Goal: Task Accomplishment & Management: Manage account settings

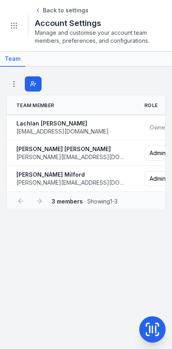
click at [16, 29] on icon "Toggle navigation" at bounding box center [14, 26] width 8 height 8
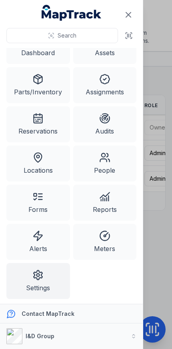
scroll to position [20, 0]
click at [53, 282] on link "Settings" at bounding box center [38, 281] width 64 height 36
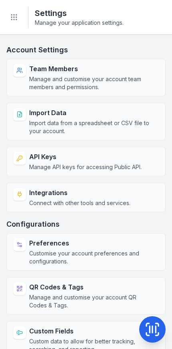
click at [135, 79] on span "Manage and customise your account team members and permissions." at bounding box center [90, 83] width 123 height 16
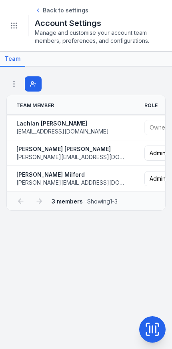
click at [30, 78] on button "Invite" at bounding box center [33, 83] width 17 height 15
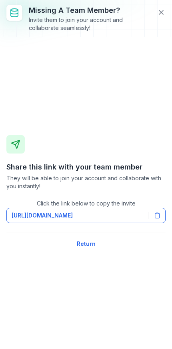
click at [159, 17] on button at bounding box center [161, 12] width 15 height 15
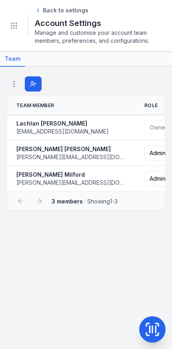
click at [10, 24] on button "Toggle Navigation" at bounding box center [13, 25] width 15 height 15
click at [17, 23] on circle "Toggle navigation" at bounding box center [16, 23] width 1 height 1
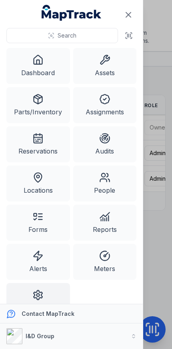
click at [111, 70] on link "Assets" at bounding box center [105, 66] width 64 height 36
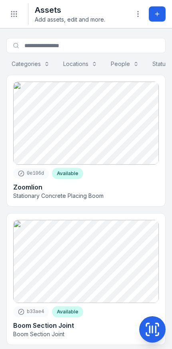
click at [13, 16] on icon "Toggle navigation" at bounding box center [14, 14] width 8 height 8
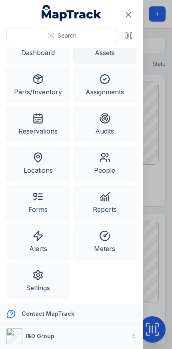
scroll to position [20, 0]
click at [45, 277] on link "Settings" at bounding box center [38, 281] width 64 height 36
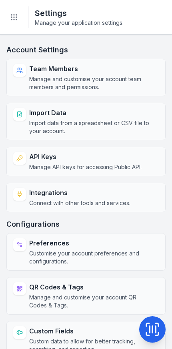
click at [124, 80] on span "Manage and customise your account team members and permissions." at bounding box center [90, 83] width 123 height 16
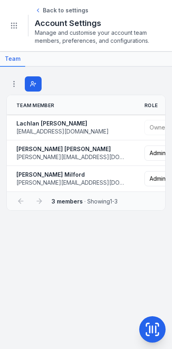
click at [12, 83] on icon at bounding box center [14, 84] width 8 height 8
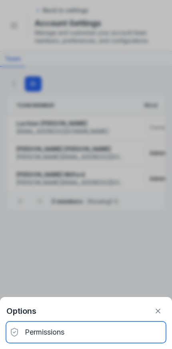
click at [50, 323] on div "Permissions" at bounding box center [85, 332] width 159 height 21
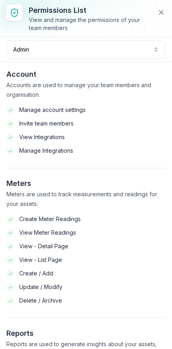
click at [31, 49] on button "Admin *****" at bounding box center [85, 49] width 159 height 18
click at [156, 12] on button at bounding box center [161, 12] width 15 height 15
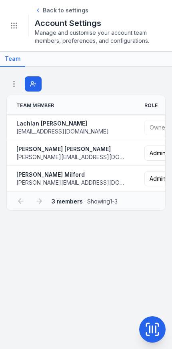
click at [49, 8] on span "Back to settings" at bounding box center [66, 10] width 46 height 8
